Goal: Entertainment & Leisure: Consume media (video, audio)

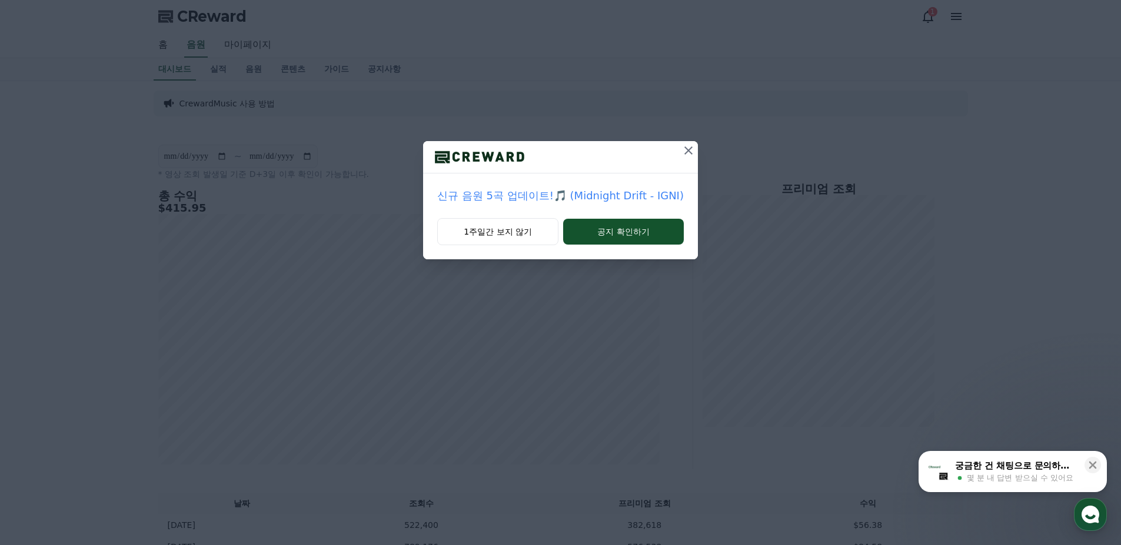
click at [684, 152] on icon at bounding box center [688, 150] width 8 height 8
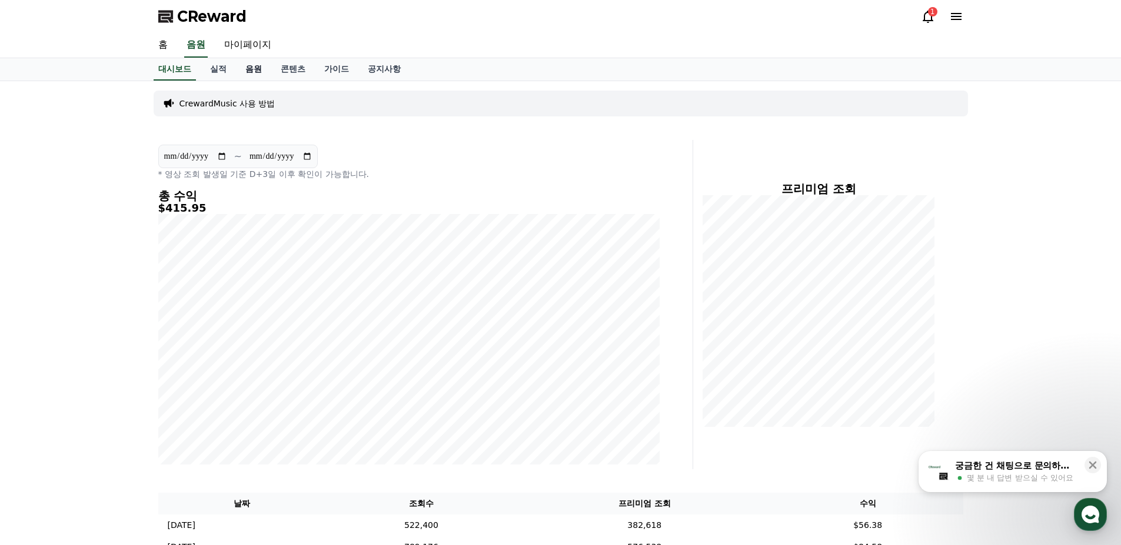
click at [245, 71] on link "음원" at bounding box center [253, 69] width 35 height 22
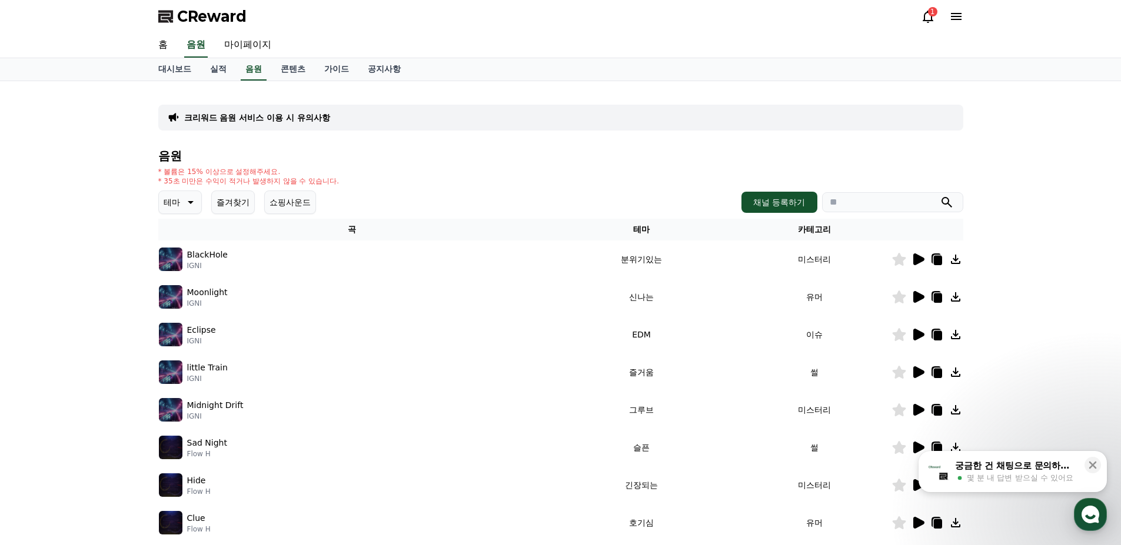
click at [242, 201] on button "즐겨찾기" at bounding box center [233, 203] width 44 height 24
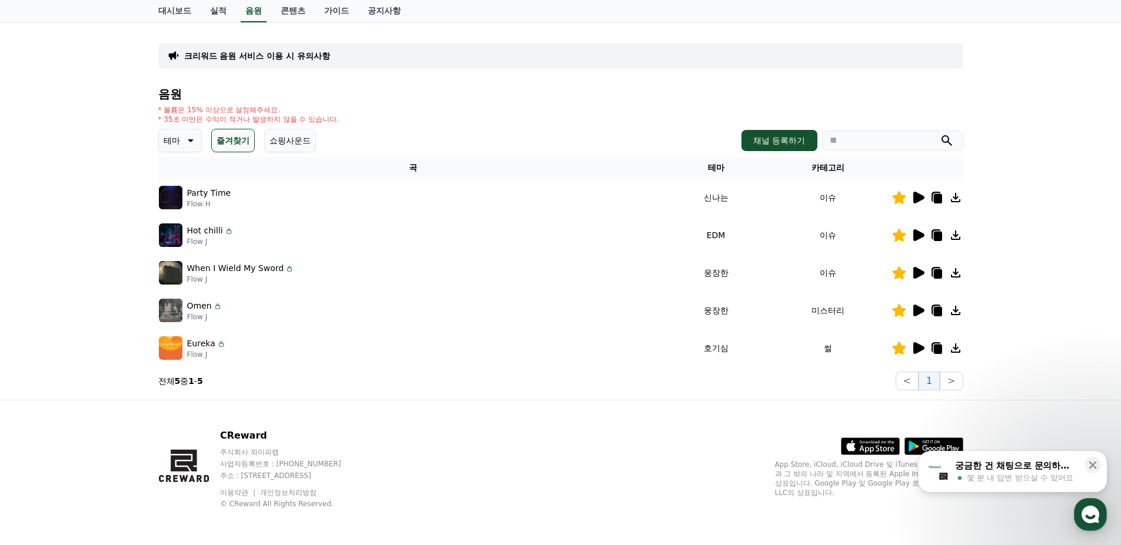
scroll to position [63, 0]
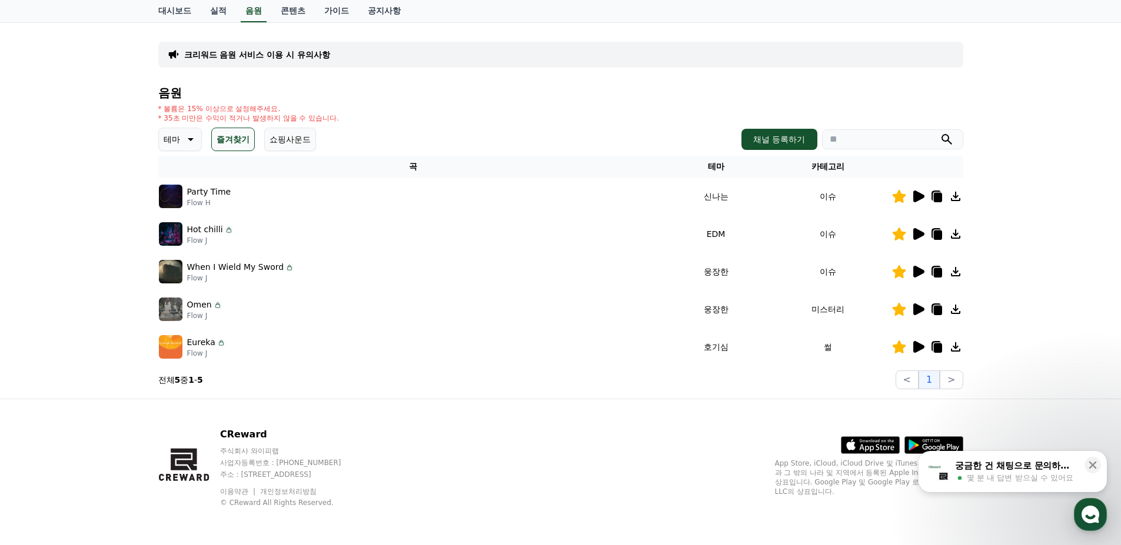
click at [828, 271] on td "이슈" at bounding box center [827, 272] width 127 height 38
drag, startPoint x: 310, startPoint y: 267, endPoint x: 274, endPoint y: 268, distance: 36.5
click at [309, 267] on div "When I Wield My Sword Flow J" at bounding box center [413, 272] width 508 height 24
click at [261, 268] on p "When I Wield My Sword" at bounding box center [235, 267] width 97 height 12
click at [914, 274] on icon at bounding box center [918, 272] width 11 height 12
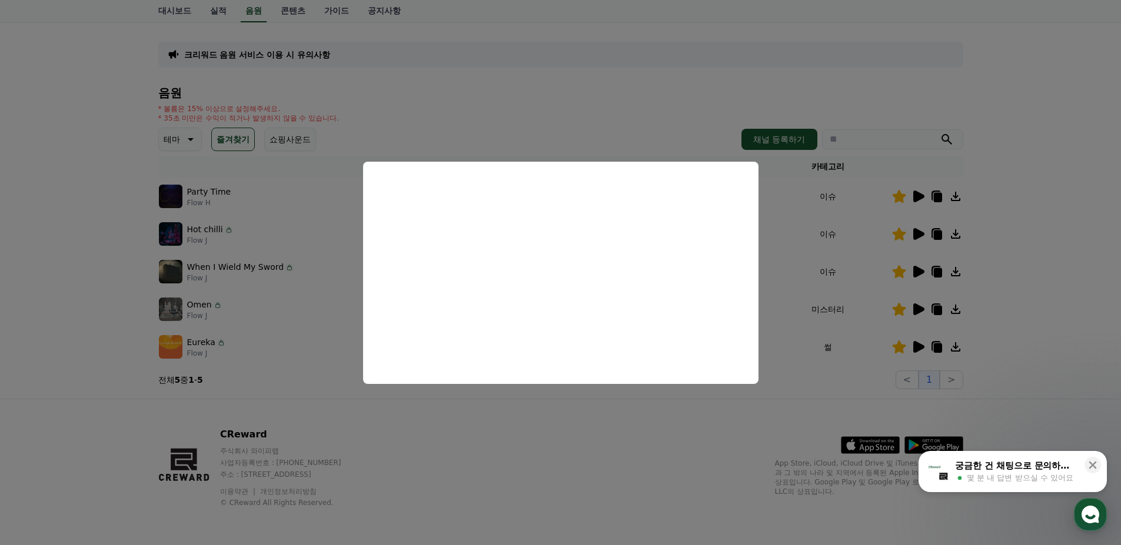
click at [248, 258] on button "close modal" at bounding box center [560, 272] width 1121 height 545
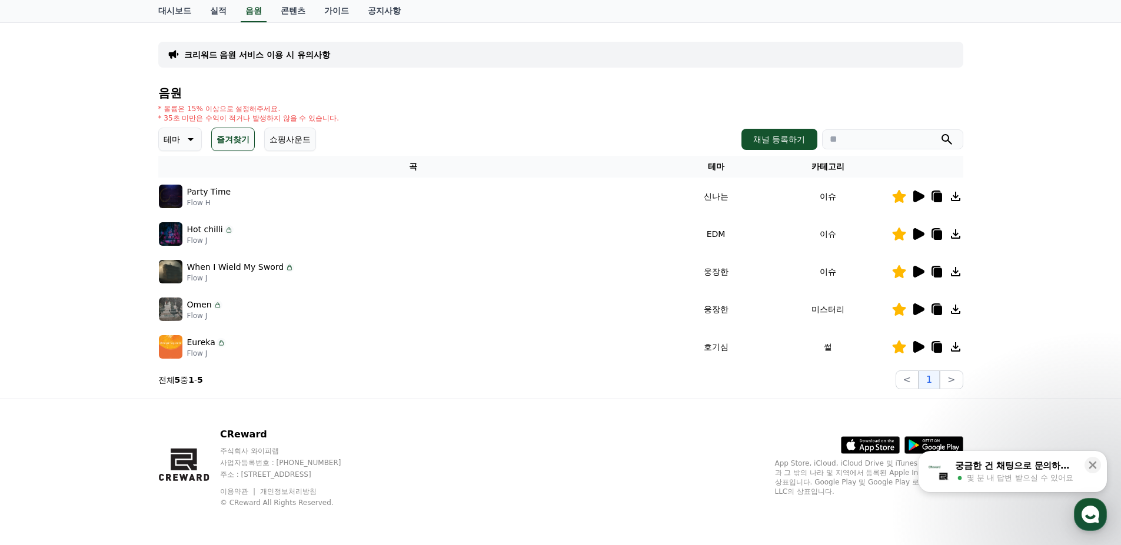
click at [916, 351] on icon at bounding box center [918, 347] width 11 height 12
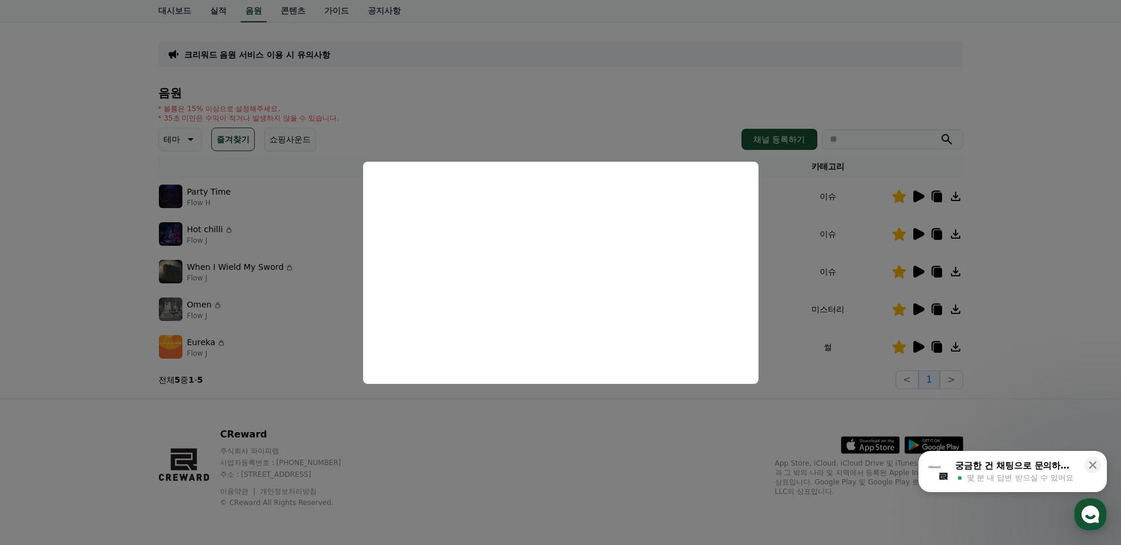
click at [299, 323] on button "close modal" at bounding box center [560, 272] width 1121 height 545
